Goal: Task Accomplishment & Management: Manage account settings

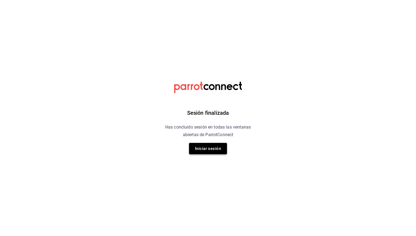
click at [199, 150] on button "Iniciar sesión" at bounding box center [208, 148] width 38 height 11
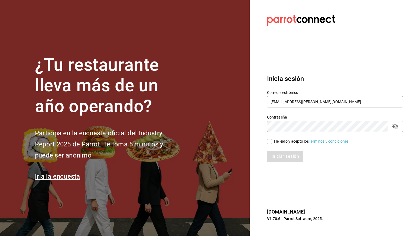
click at [270, 141] on input "He leído y acepto los Términos y condiciones." at bounding box center [269, 141] width 5 height 5
checkbox input "true"
click at [277, 157] on button "Iniciar sesión" at bounding box center [285, 156] width 37 height 11
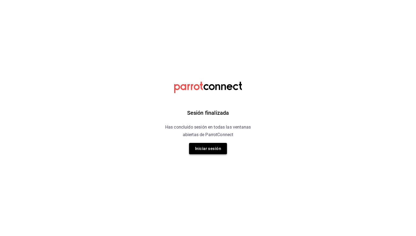
click at [209, 145] on button "Iniciar sesión" at bounding box center [208, 148] width 38 height 11
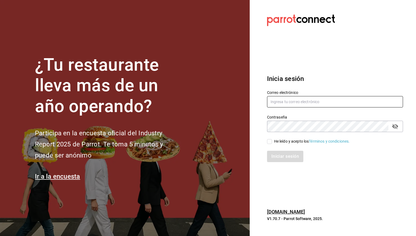
type input "[EMAIL_ADDRESS][PERSON_NAME][DOMAIN_NAME]"
click at [270, 143] on input "He leído y acepto los Términos y condiciones." at bounding box center [269, 141] width 5 height 5
checkbox input "true"
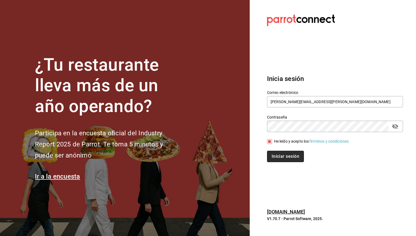
click at [282, 153] on button "Iniciar sesión" at bounding box center [285, 156] width 37 height 11
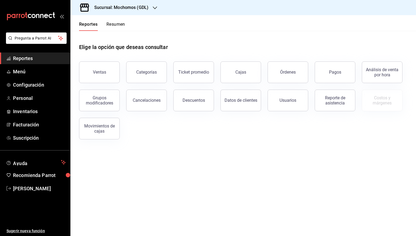
click at [123, 9] on h3 "Sucursal: Mochomos (GDL)" at bounding box center [119, 7] width 59 height 7
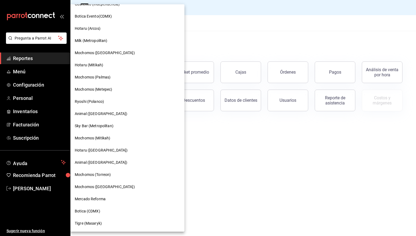
scroll to position [313, 0]
click at [96, 225] on span "Tigre (Masaryk)" at bounding box center [88, 224] width 27 height 6
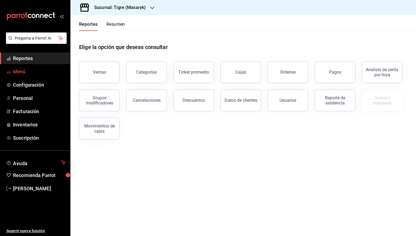
click at [37, 67] on link "Menú" at bounding box center [35, 72] width 70 height 12
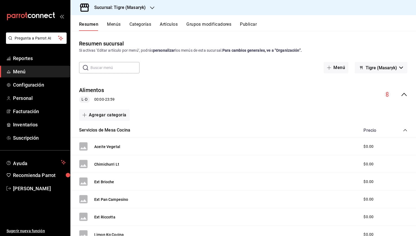
click at [165, 25] on button "Artículos" at bounding box center [169, 26] width 18 height 9
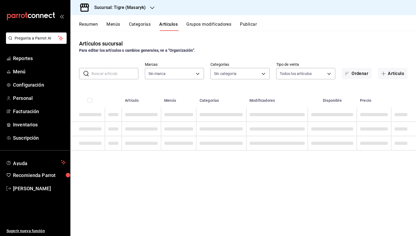
type input "0f86158e-2edf-4eb8-b958-7d07c808eb5c"
type input "7cd27861-1019-4265-ada8-0a6349b72ebc,77c47ebf-2aa7-4ca3-900f-d4e8133ed13d,d84ff…"
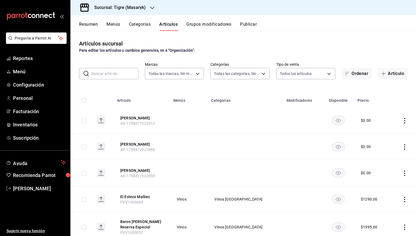
click at [135, 27] on button "Categorías" at bounding box center [140, 26] width 22 height 9
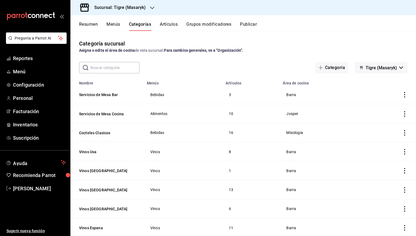
click at [172, 24] on button "Artículos" at bounding box center [169, 26] width 18 height 9
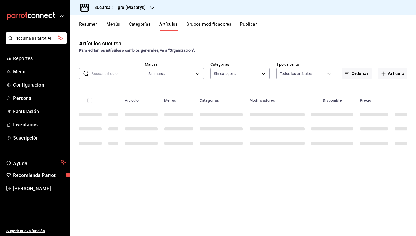
type input "0f86158e-2edf-4eb8-b958-7d07c808eb5c"
type input "7cd27861-1019-4265-ada8-0a6349b72ebc,77c47ebf-2aa7-4ca3-900f-d4e8133ed13d,d84ff…"
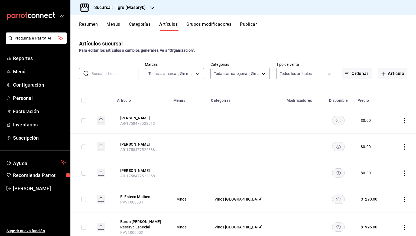
click at [147, 24] on button "Categorías" at bounding box center [140, 26] width 22 height 9
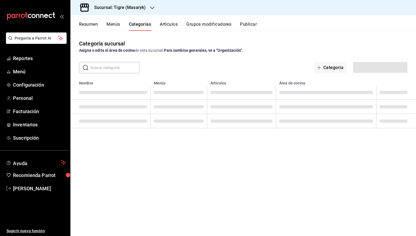
click at [201, 22] on button "Grupos modificadores" at bounding box center [208, 26] width 45 height 9
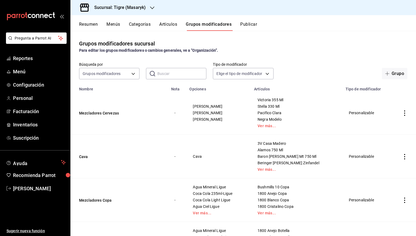
scroll to position [28, 0]
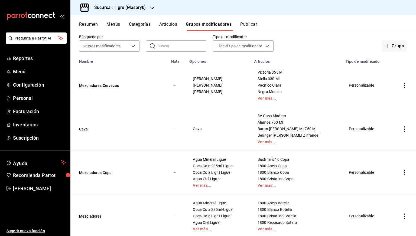
click at [274, 100] on link "Ver más..." at bounding box center [297, 98] width 78 height 4
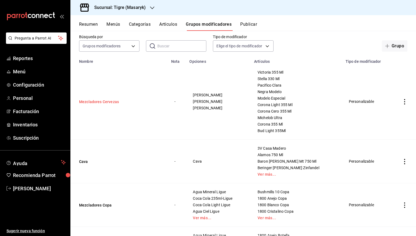
click at [107, 101] on button "Mezcladores Cervezas" at bounding box center [111, 101] width 65 height 5
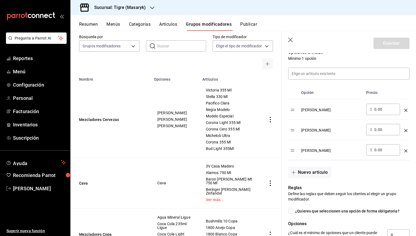
scroll to position [145, 0]
click at [377, 131] on input "0.00" at bounding box center [386, 129] width 22 height 5
type input "42.00"
click at [376, 151] on input "0.00" at bounding box center [386, 150] width 22 height 5
type input "62.00"
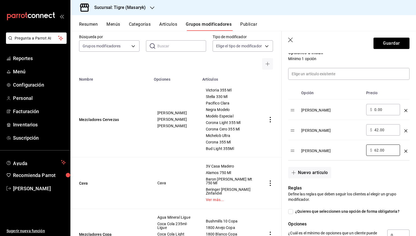
click at [375, 111] on input "0.00" at bounding box center [386, 109] width 22 height 5
type input "42.00"
click at [378, 131] on input "42.00" at bounding box center [386, 129] width 22 height 5
type input "47.00"
click at [386, 44] on button "Guardar" at bounding box center [392, 43] width 36 height 11
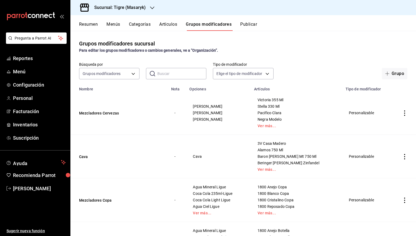
click at [166, 24] on button "Artículos" at bounding box center [168, 26] width 18 height 9
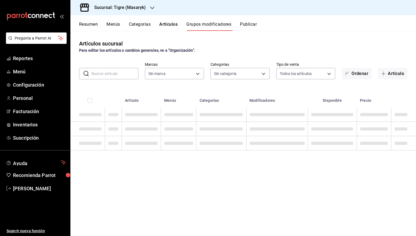
type input "0f86158e-2edf-4eb8-b958-7d07c808eb5c"
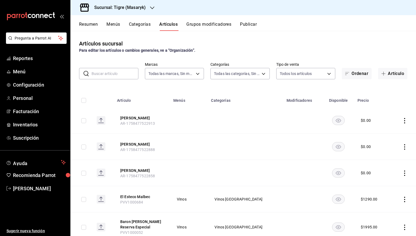
type input "7cd27861-1019-4265-ada8-0a6349b72ebc,77c47ebf-2aa7-4ca3-900f-d4e8133ed13d,d84ff…"
click at [256, 28] on button "Publicar" at bounding box center [248, 26] width 17 height 9
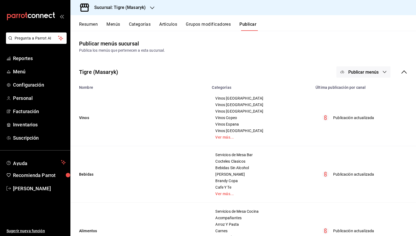
click at [148, 23] on button "Categorías" at bounding box center [140, 26] width 22 height 9
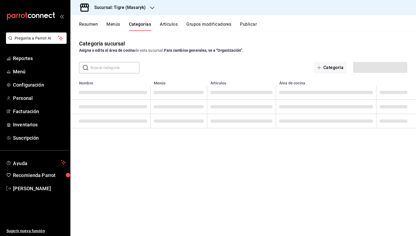
click at [162, 23] on button "Artículos" at bounding box center [169, 26] width 18 height 9
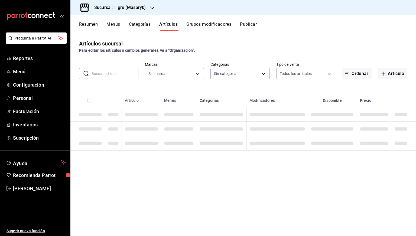
click at [117, 73] on input "text" at bounding box center [115, 73] width 47 height 11
type input "0f86158e-2edf-4eb8-b958-7d07c808eb5c"
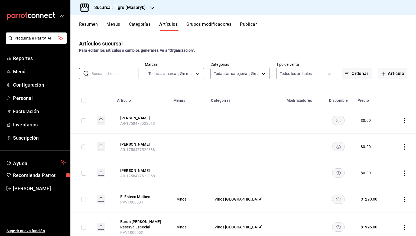
type input "7cd27861-1019-4265-ada8-0a6349b72ebc,77c47ebf-2aa7-4ca3-900f-d4e8133ed13d,d84ff…"
click at [86, 121] on td at bounding box center [81, 121] width 22 height 26
click at [85, 121] on input "checkbox" at bounding box center [83, 120] width 5 height 5
checkbox input "true"
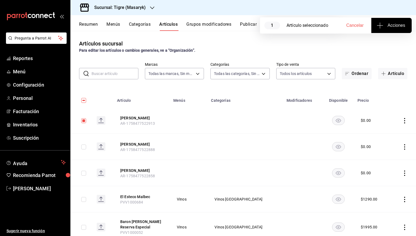
click at [83, 147] on input "checkbox" at bounding box center [83, 147] width 5 height 5
checkbox input "true"
click at [84, 173] on input "checkbox" at bounding box center [83, 173] width 5 height 5
checkbox input "true"
click at [382, 25] on icon "button" at bounding box center [380, 25] width 6 height 0
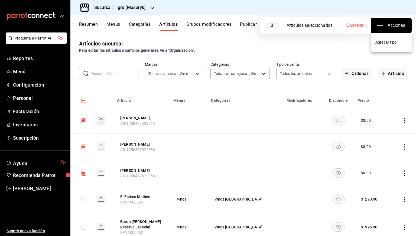
click at [379, 41] on span "Agregar tipo" at bounding box center [392, 43] width 32 height 6
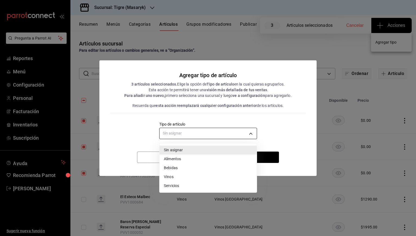
click at [237, 132] on body "Pregunta a Parrot AI Reportes Menú Configuración Personal Facturación Inventari…" at bounding box center [208, 118] width 416 height 236
click at [169, 171] on li "Bebidas" at bounding box center [208, 168] width 97 height 9
type input "e2400288-93b0-4d29-8cfc-2898dd229db7"
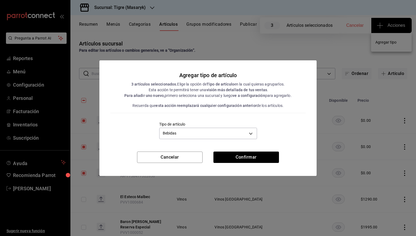
click at [236, 149] on div "Agregar tipo de artículo 3 artículos seleccionados. Elige la opción de Tipo de …" at bounding box center [207, 105] width 217 height 91
click at [237, 156] on button "Confirmar" at bounding box center [247, 157] width 66 height 11
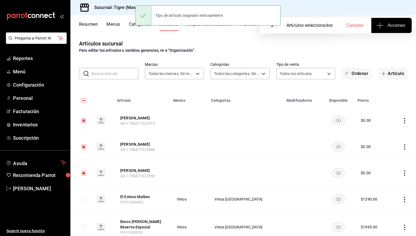
click at [83, 101] on input "checkbox" at bounding box center [83, 100] width 5 height 5
checkbox input "true"
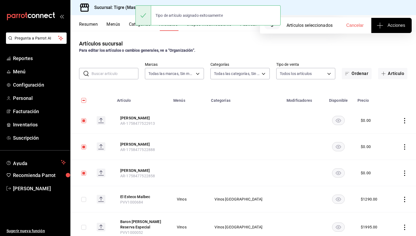
checkbox input "true"
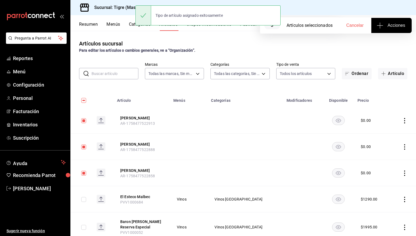
checkbox input "true"
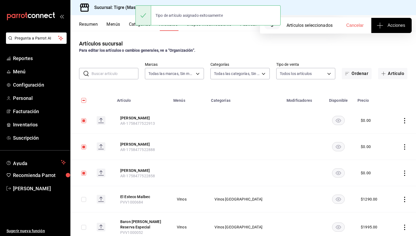
checkbox input "true"
click at [83, 101] on input "checkbox" at bounding box center [83, 100] width 5 height 5
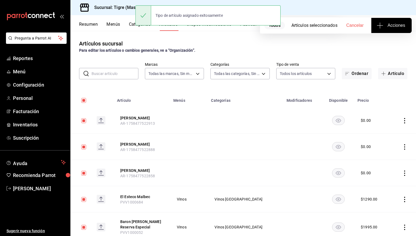
checkbox input "false"
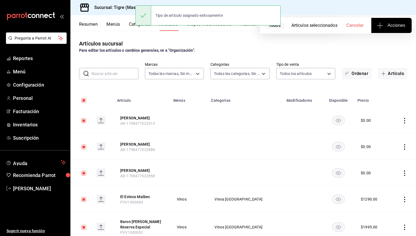
checkbox input "false"
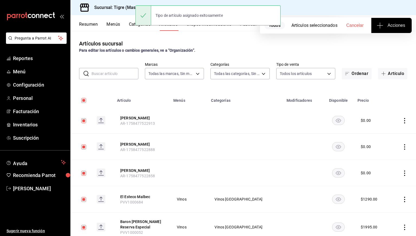
checkbox input "false"
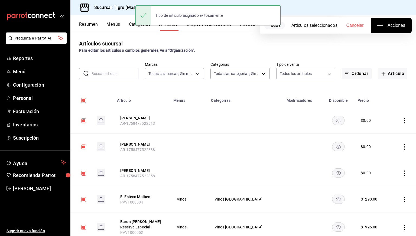
checkbox input "false"
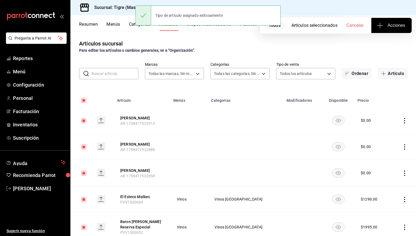
checkbox input "false"
